Goal: Use online tool/utility: Use online tool/utility

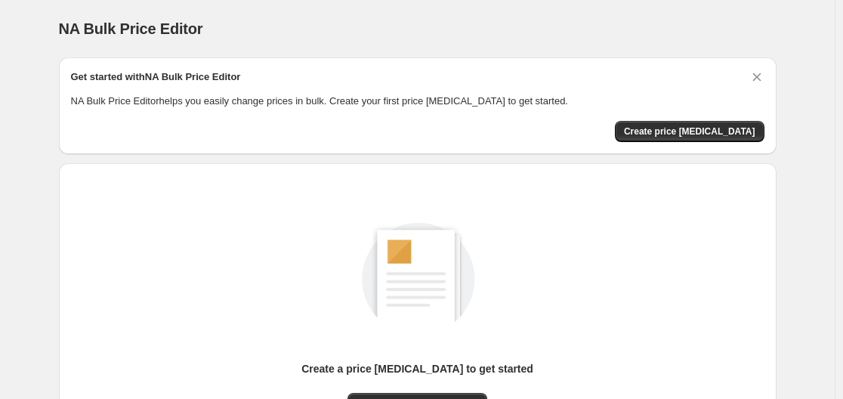
scroll to position [167, 0]
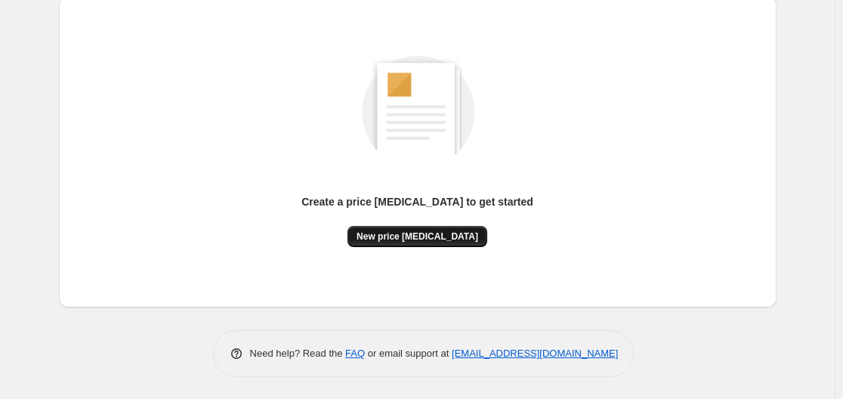
click at [415, 245] on button "New price change job" at bounding box center [417, 236] width 140 height 21
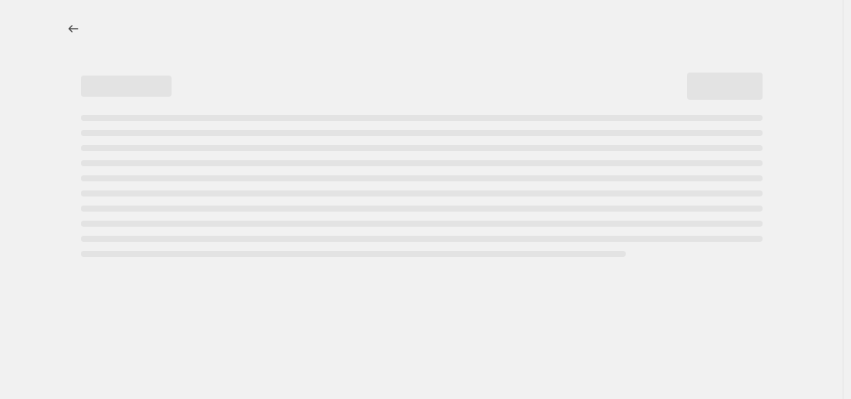
select select "percentage"
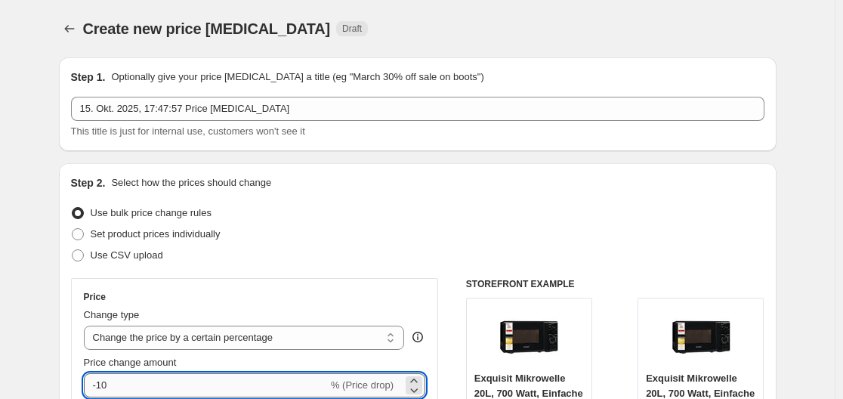
click at [153, 379] on input "-10" at bounding box center [206, 385] width 244 height 24
type input "-1"
type input "-30"
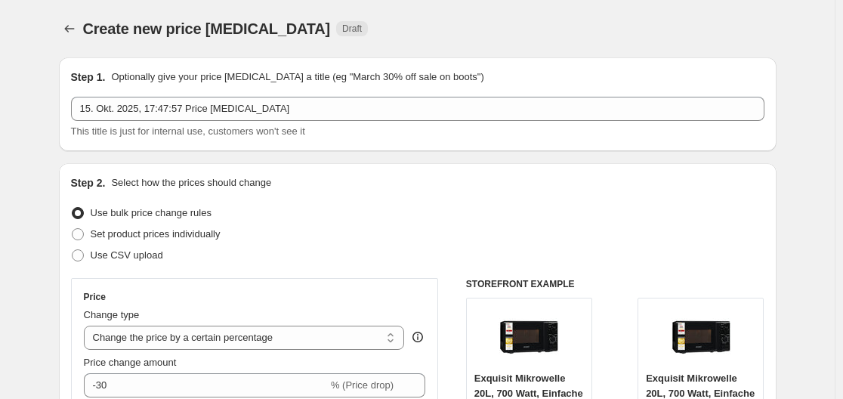
scroll to position [1207, 0]
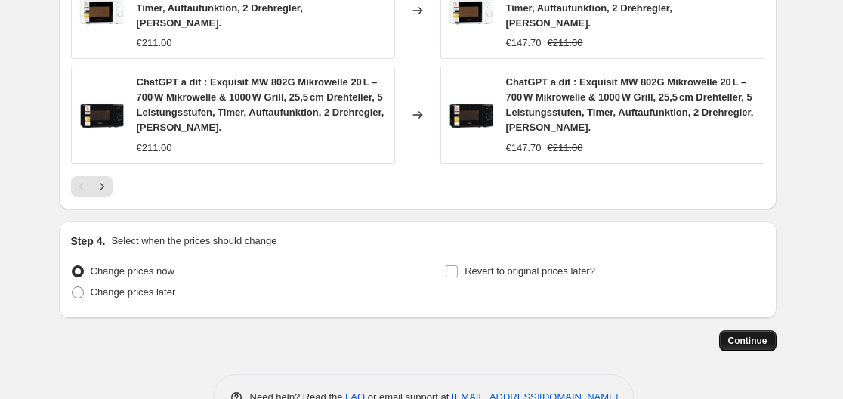
click at [746, 335] on span "Continue" at bounding box center [747, 341] width 39 height 12
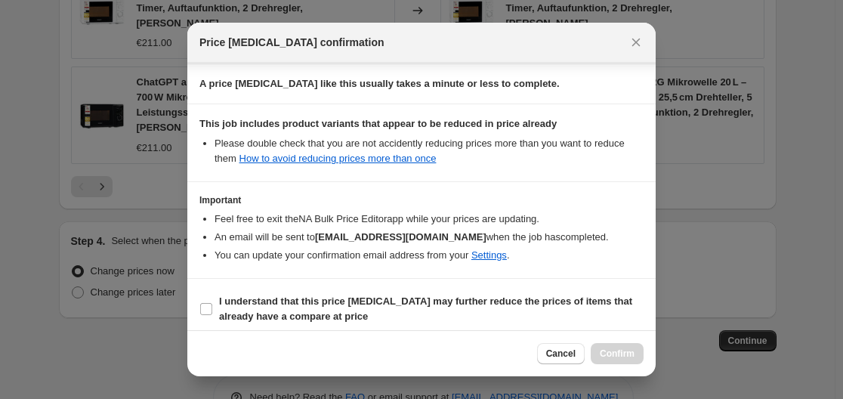
scroll to position [237, 0]
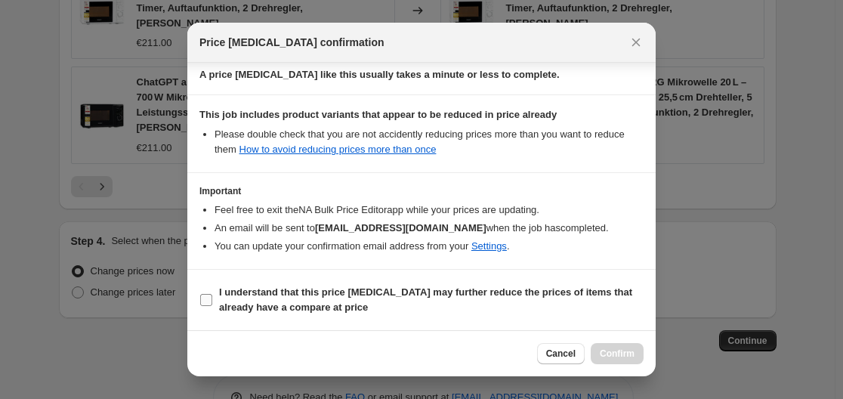
click at [306, 298] on b "I understand that this price change job may further reduce the prices of items …" at bounding box center [425, 299] width 413 height 26
click at [212, 298] on input "I understand that this price change job may further reduce the prices of items …" at bounding box center [206, 300] width 12 height 12
checkbox input "true"
click at [615, 366] on div "Cancel Confirm" at bounding box center [421, 353] width 468 height 46
click at [613, 352] on span "Confirm" at bounding box center [617, 353] width 35 height 12
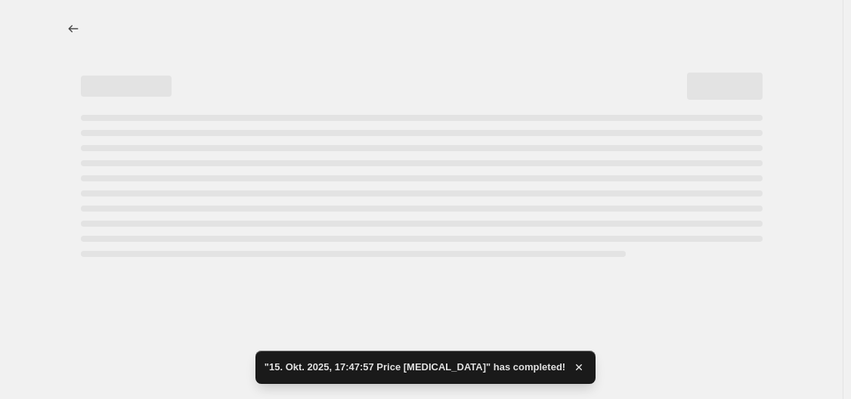
select select "percentage"
